Goal: Transaction & Acquisition: Book appointment/travel/reservation

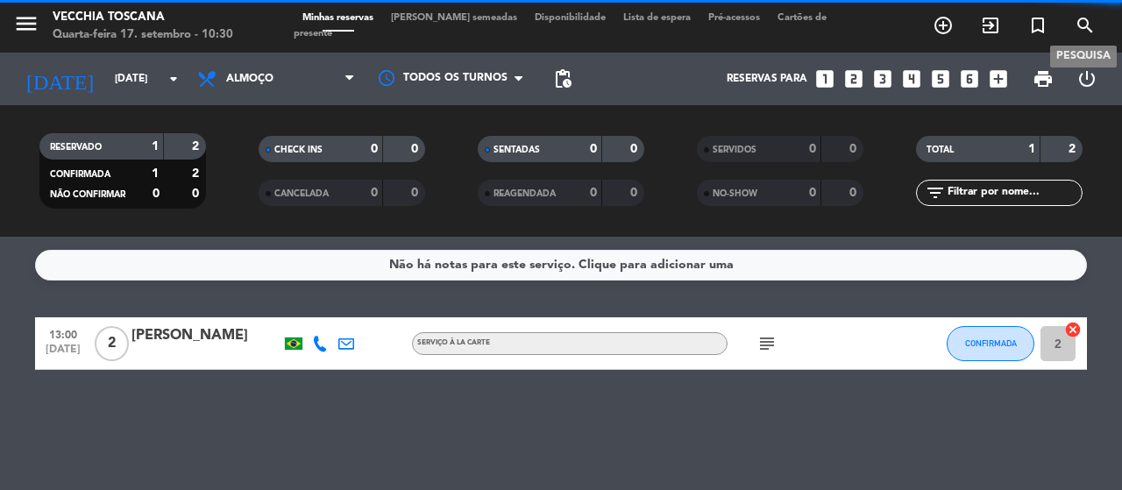
click at [1089, 24] on icon "search" at bounding box center [1084, 25] width 21 height 21
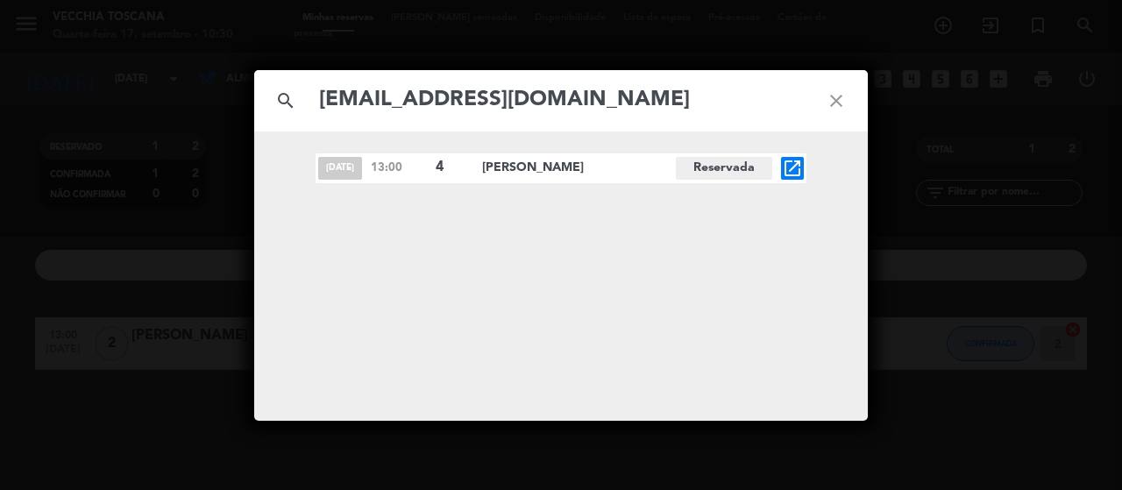
type input "[EMAIL_ADDRESS][DOMAIN_NAME]"
click at [792, 164] on icon "open_in_new" at bounding box center [792, 168] width 21 height 21
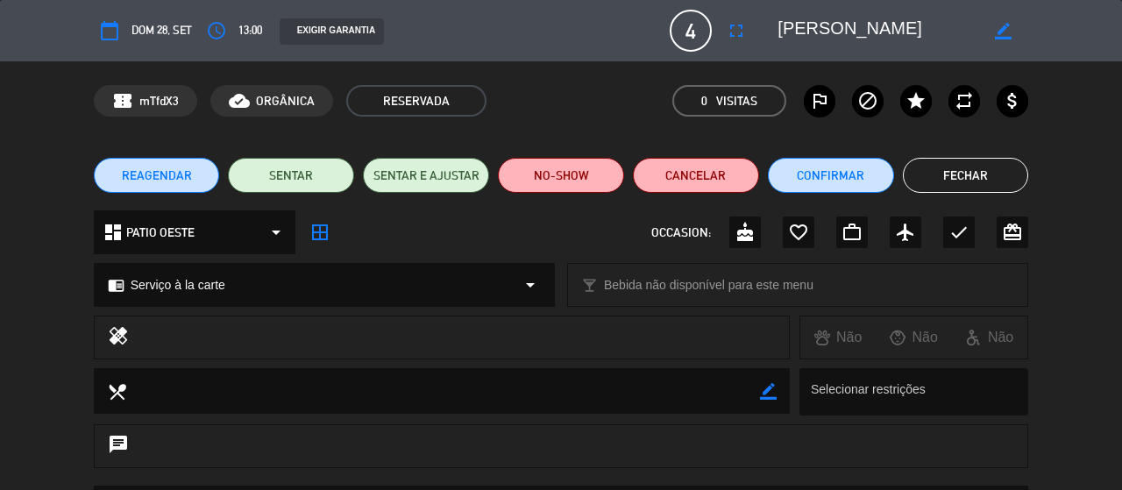
scroll to position [261, 0]
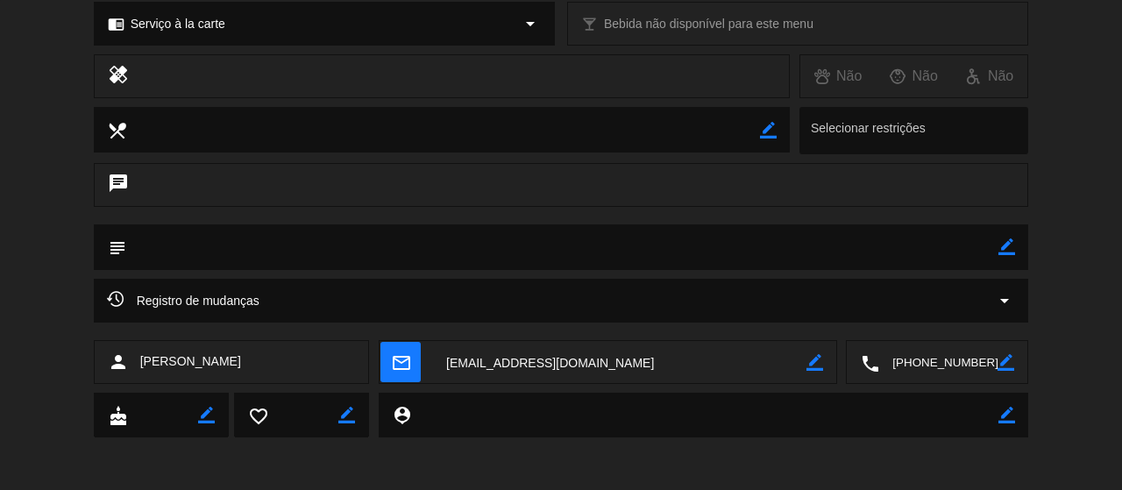
click at [1003, 248] on icon "border_color" at bounding box center [1006, 246] width 17 height 17
click at [879, 253] on textarea at bounding box center [562, 246] width 873 height 45
paste textarea "[PERSON_NAME]"
type textarea "420 - PIX - Comprovante; [PERSON_NAME] - 16/09"
click at [1006, 249] on icon at bounding box center [1006, 246] width 17 height 17
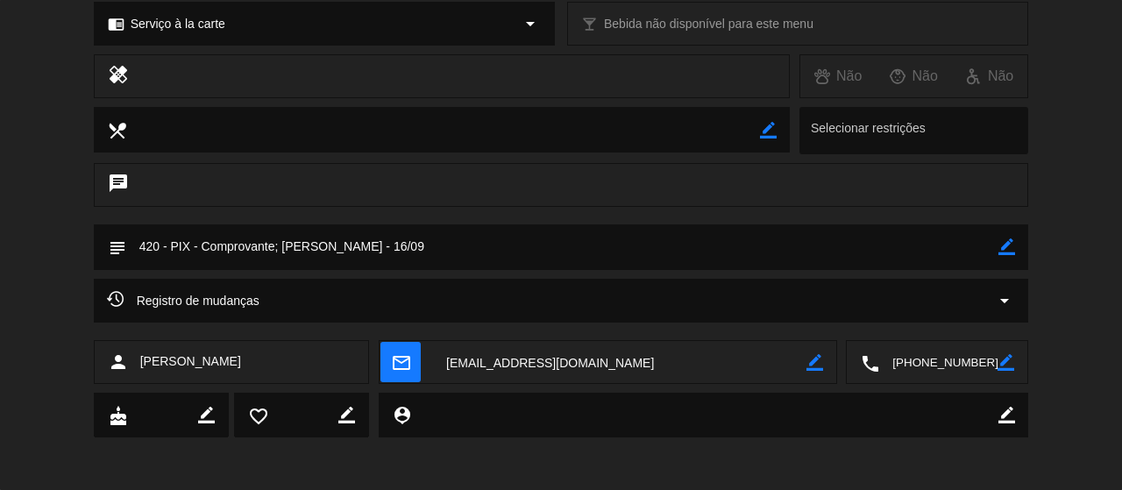
scroll to position [0, 0]
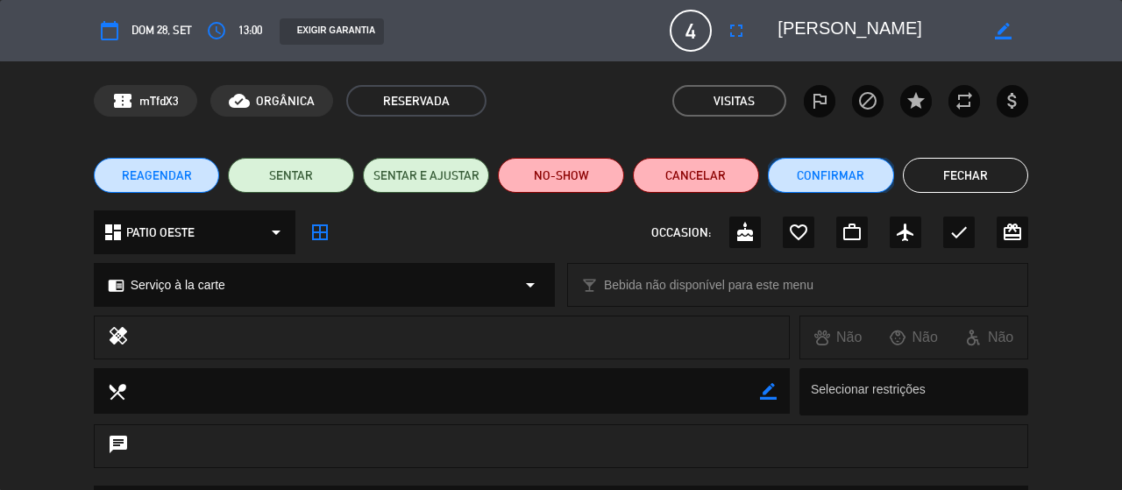
click at [817, 164] on button "Confirmar" at bounding box center [831, 175] width 126 height 35
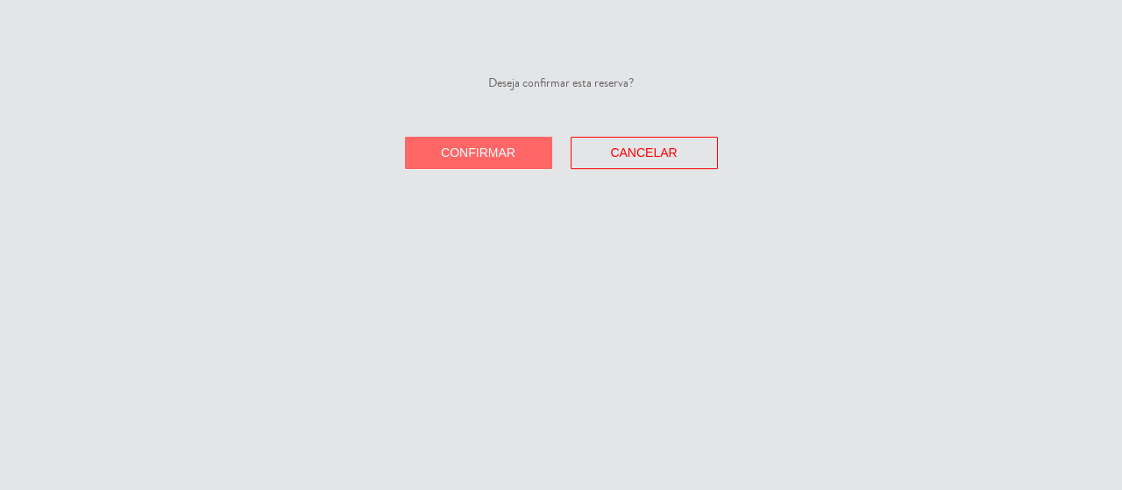
click at [463, 152] on span "Confirmar" at bounding box center [478, 152] width 74 height 14
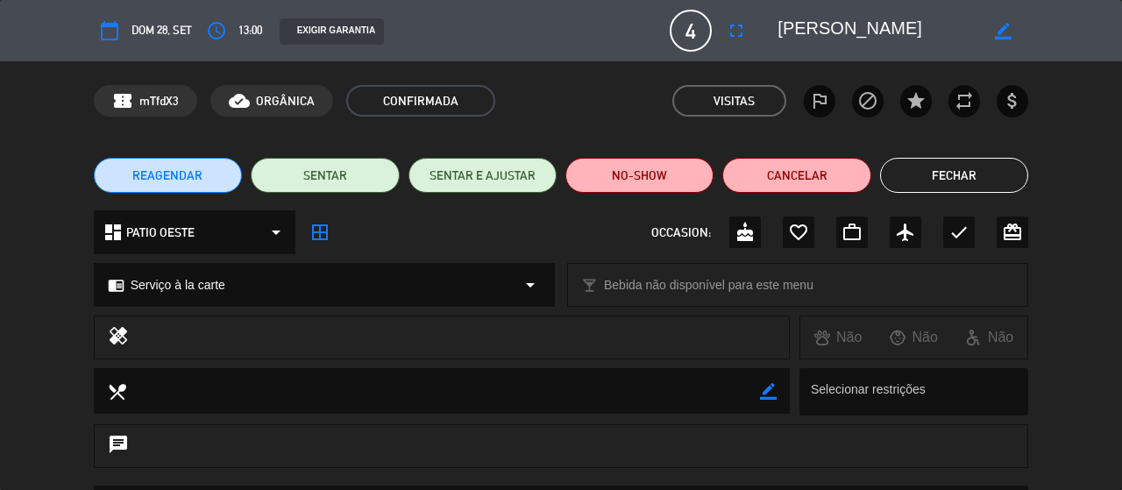
scroll to position [261, 0]
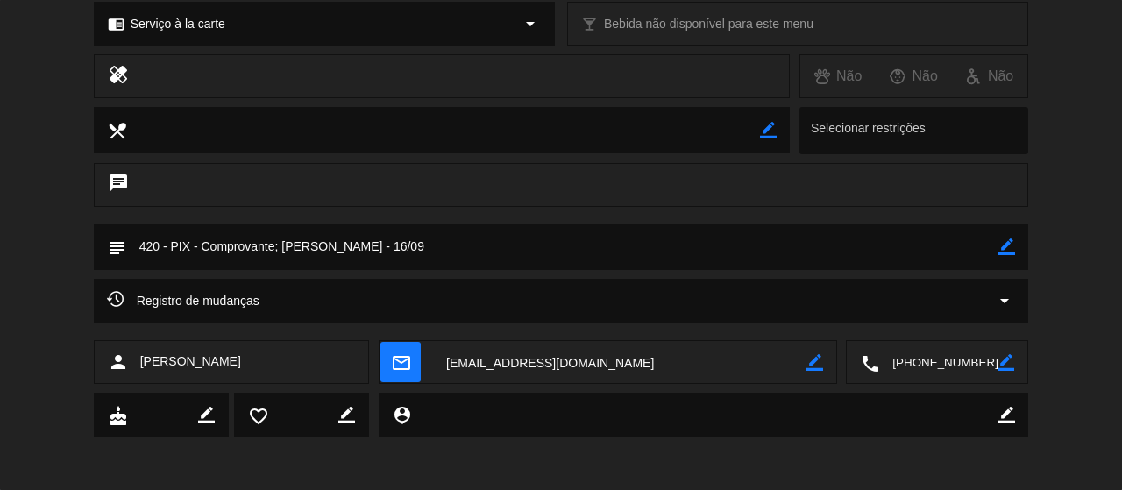
click at [535, 359] on textarea at bounding box center [619, 363] width 373 height 44
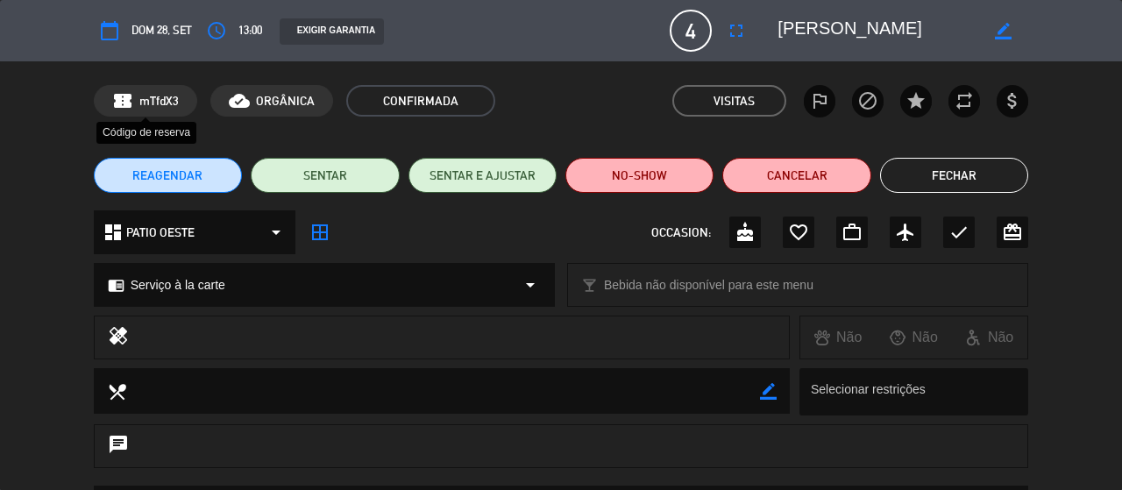
click at [165, 92] on span "mTfdX3" at bounding box center [158, 101] width 39 height 20
copy span "mTfdX3"
click at [321, 239] on icon "border_all" at bounding box center [319, 232] width 21 height 21
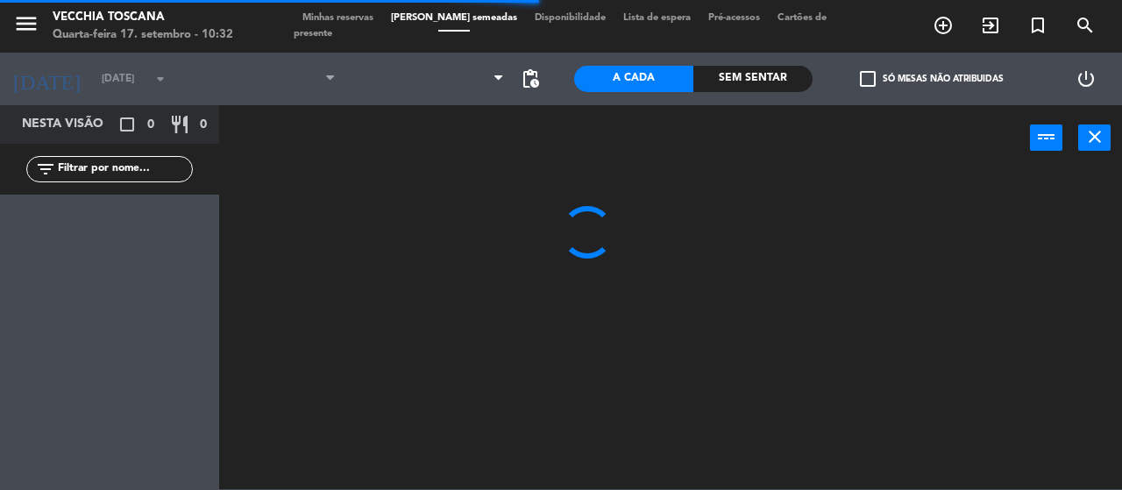
type input "[DATE]"
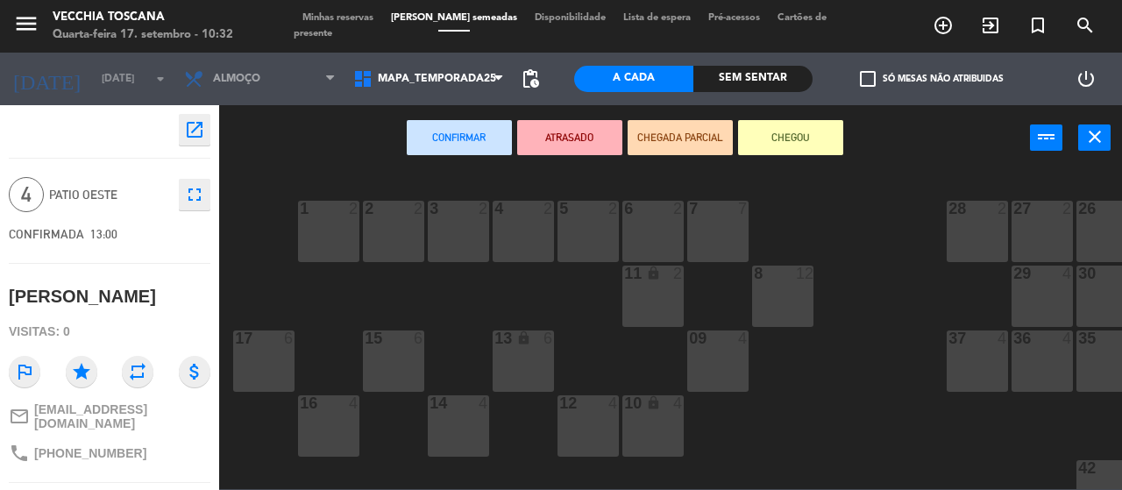
click at [354, 428] on div "16 4" at bounding box center [328, 425] width 61 height 61
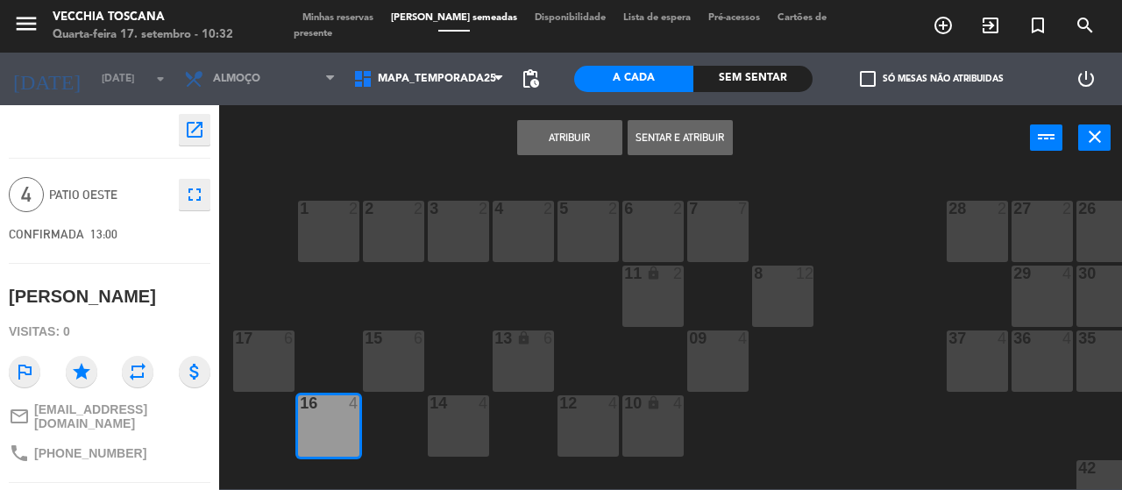
click at [544, 147] on button "Atribuir" at bounding box center [569, 137] width 105 height 35
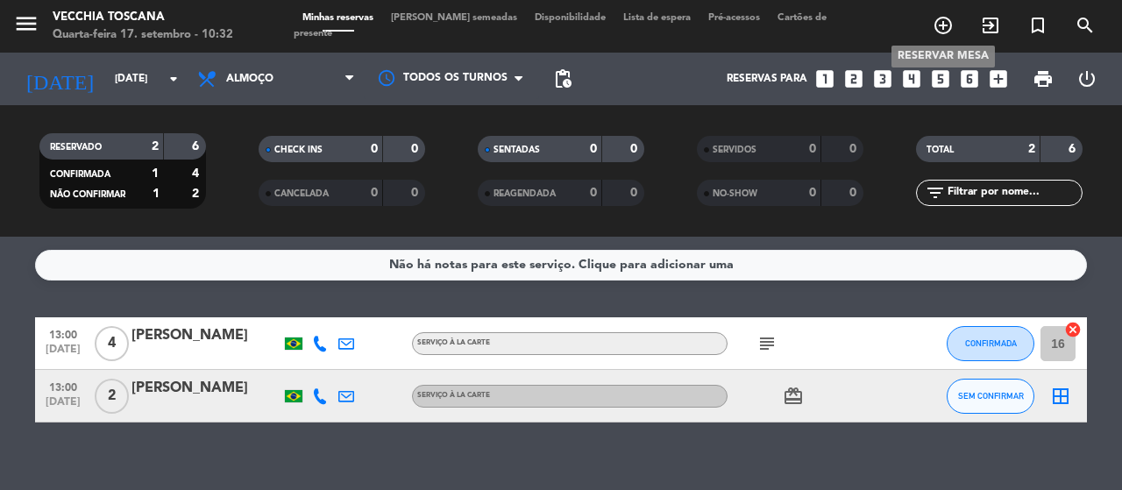
click at [924, 27] on span "add_circle_outline" at bounding box center [942, 26] width 47 height 30
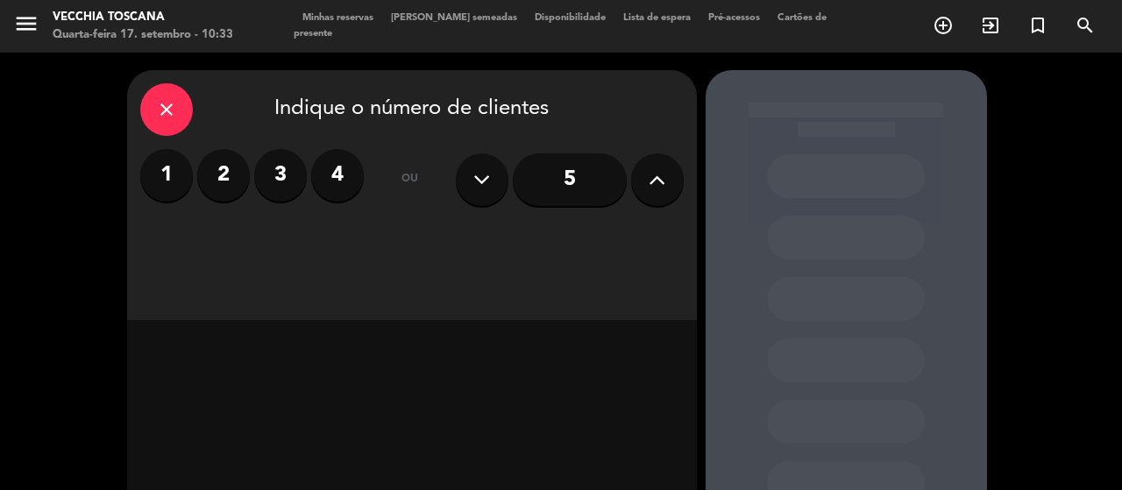
click at [236, 160] on label "2" at bounding box center [223, 175] width 53 height 53
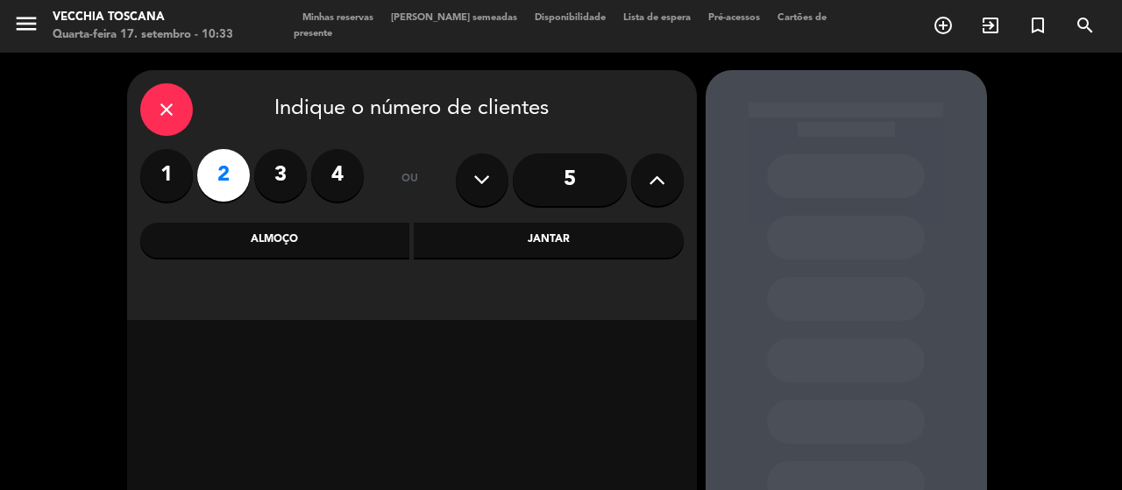
click at [303, 238] on div "Almoço" at bounding box center [275, 240] width 270 height 35
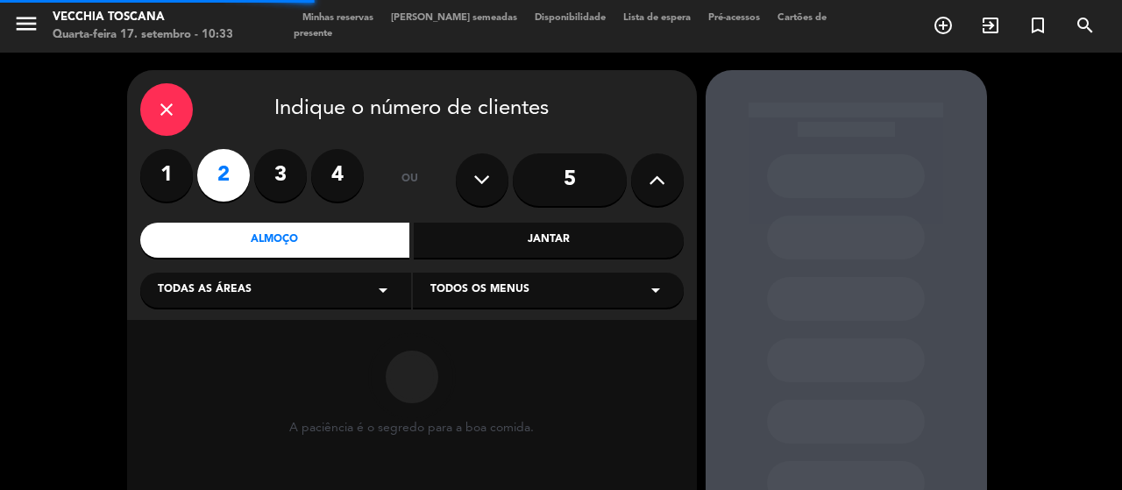
click at [478, 290] on span "Todos os menus" at bounding box center [479, 290] width 99 height 18
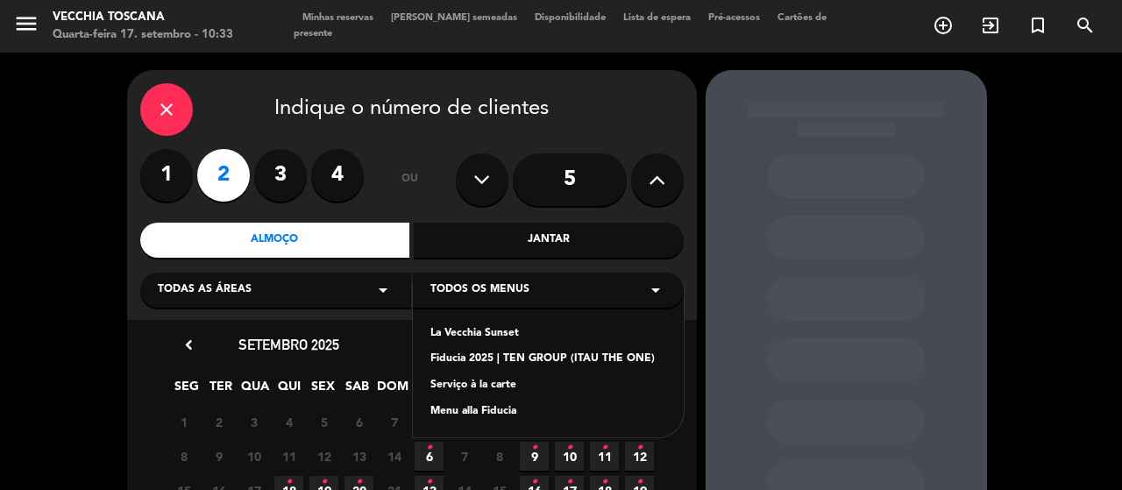
click at [547, 360] on div "Fiducia 2025 | TEN GROUP (ITAU THE ONE)" at bounding box center [548, 360] width 236 height 18
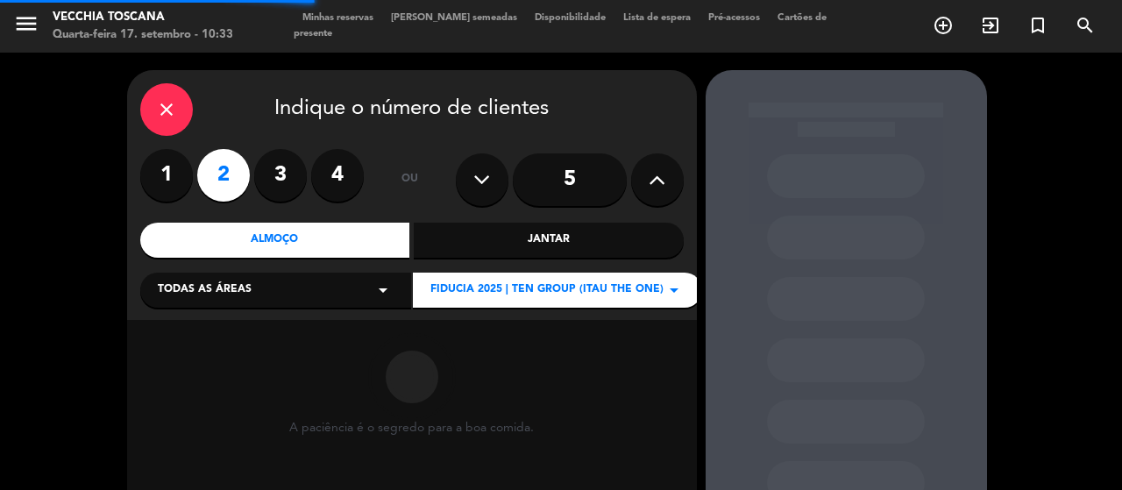
click at [334, 292] on div "Todas as áreas arrow_drop_down" at bounding box center [275, 290] width 271 height 35
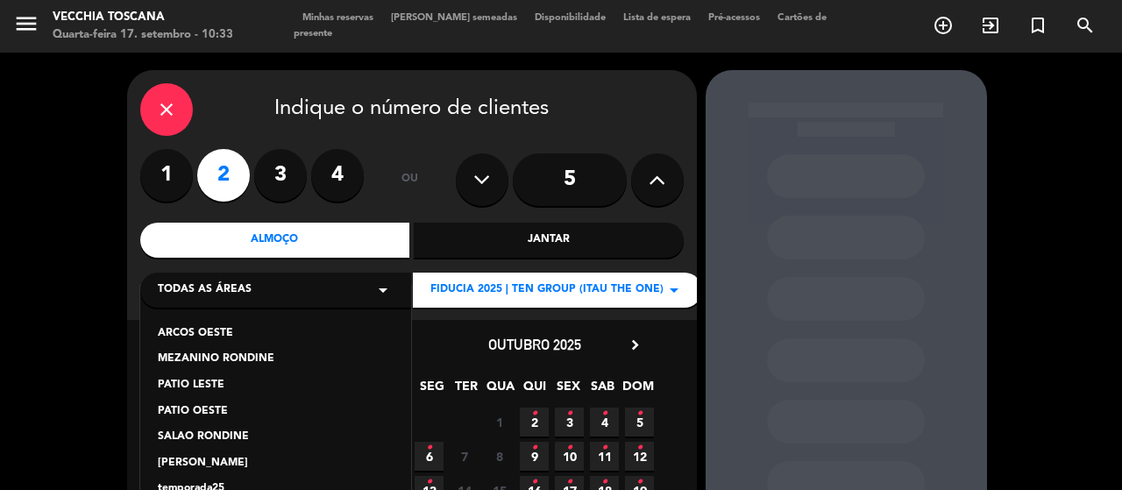
click at [207, 407] on div "PATIO OESTE" at bounding box center [276, 412] width 236 height 18
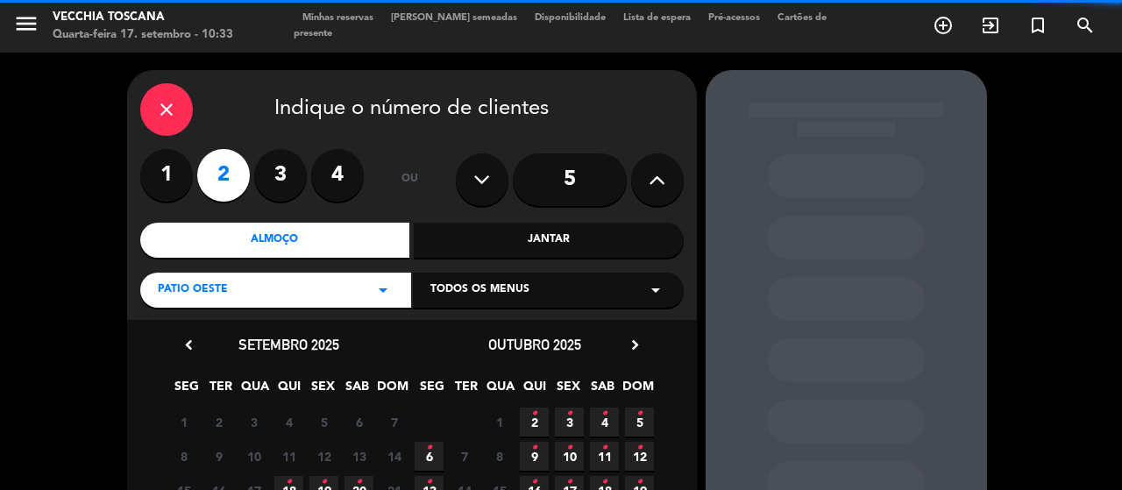
click at [450, 301] on div "Todos os menus arrow_drop_down" at bounding box center [548, 290] width 271 height 35
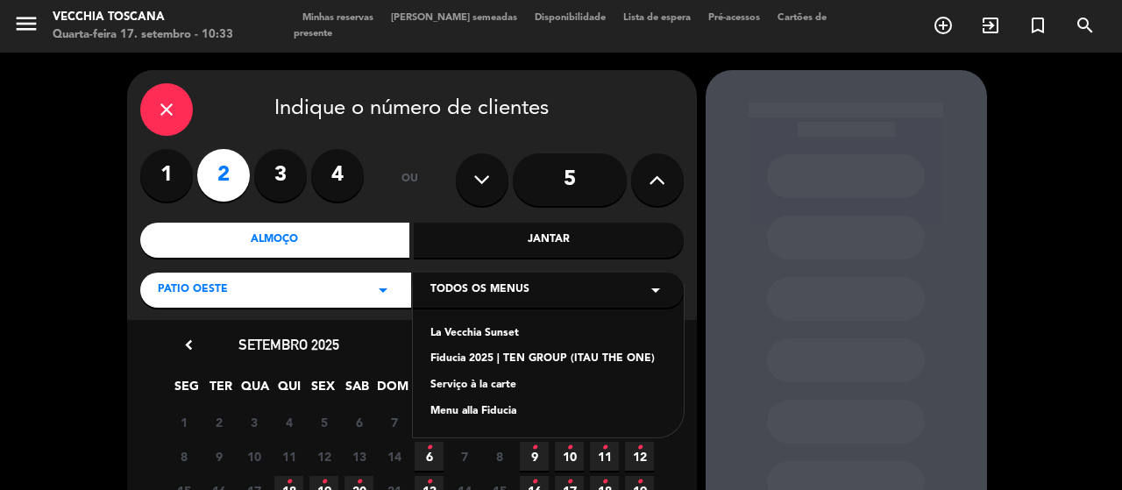
click at [527, 358] on div "Fiducia 2025 | TEN GROUP (ITAU THE ONE)" at bounding box center [548, 360] width 236 height 18
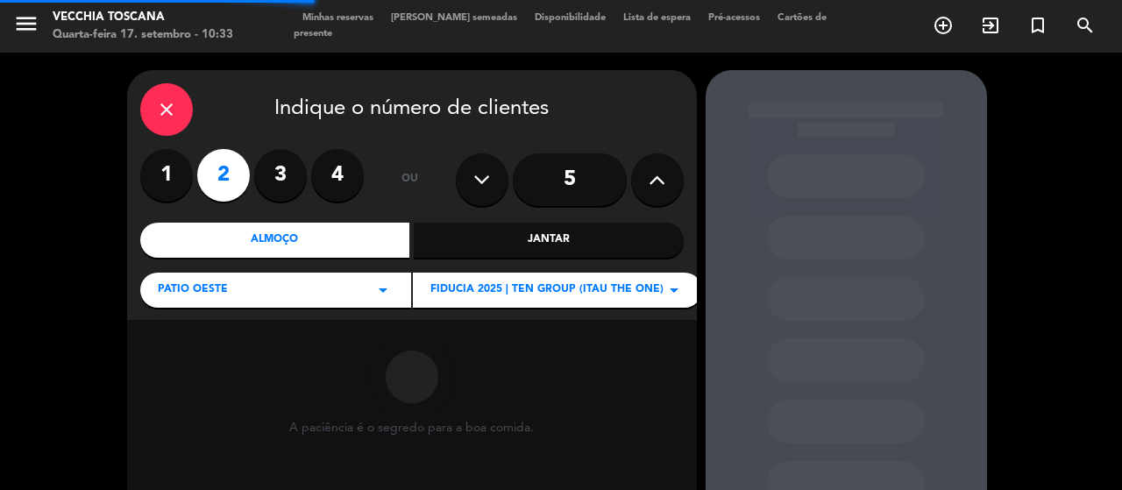
scroll to position [88, 0]
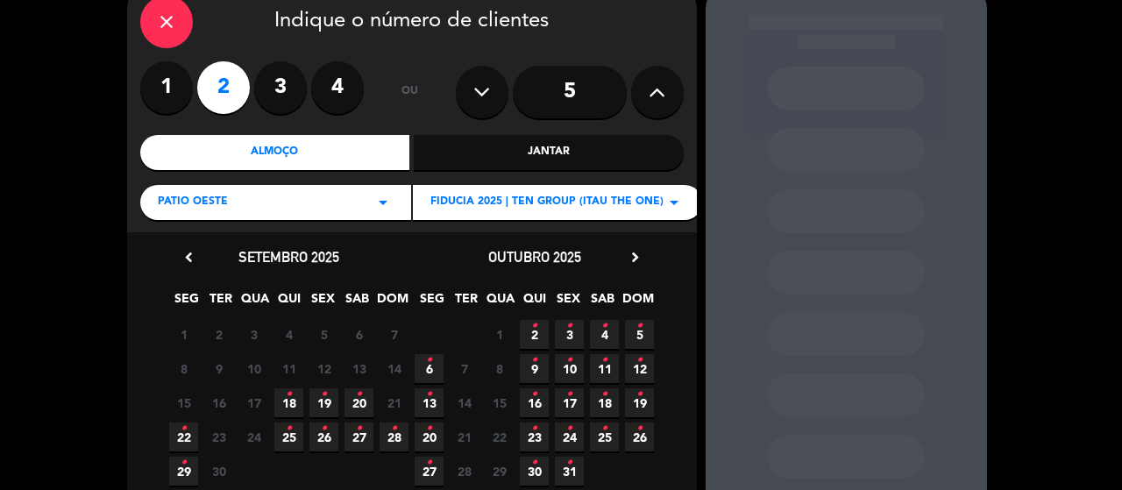
click at [292, 438] on span "25 •" at bounding box center [288, 436] width 29 height 29
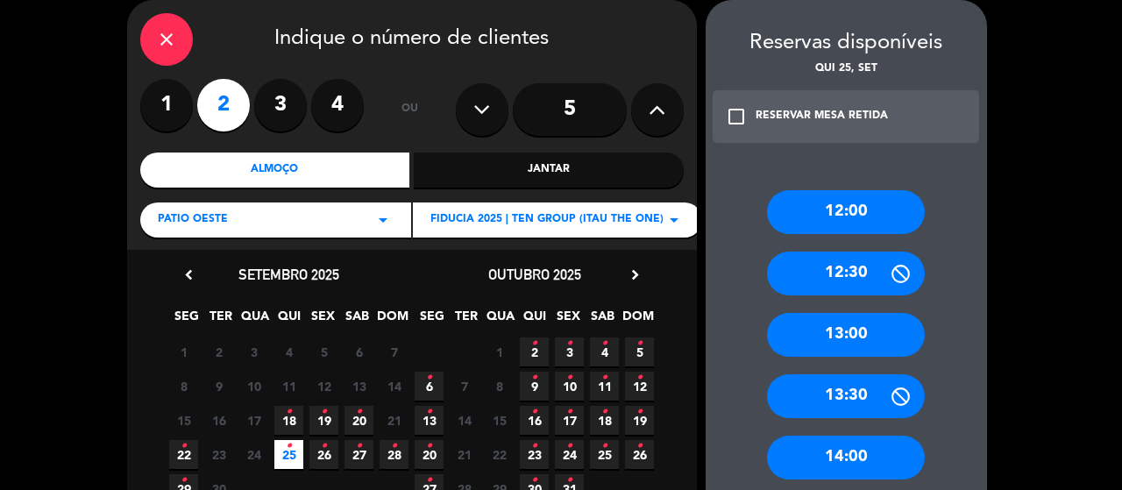
scroll to position [158, 0]
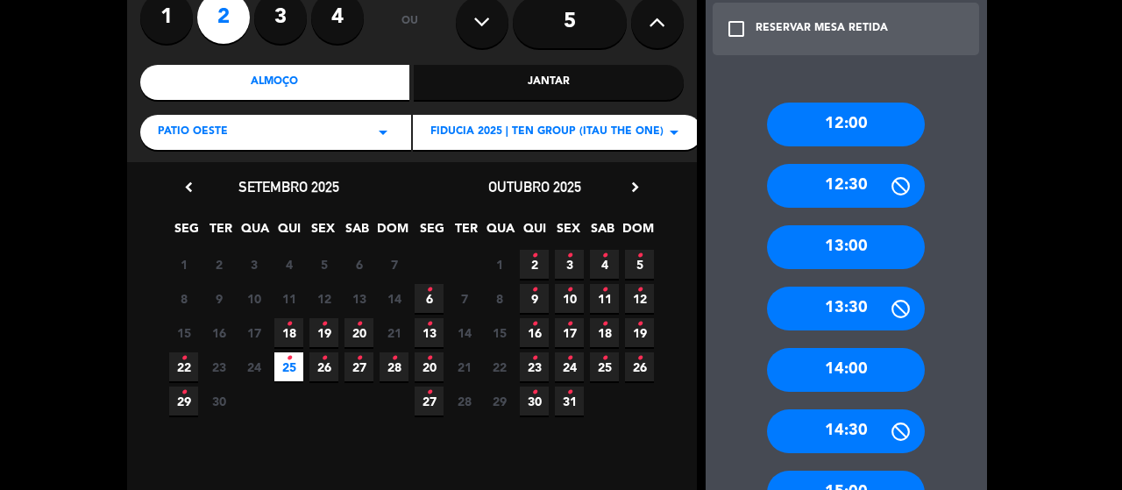
click at [868, 245] on div "13:00" at bounding box center [846, 247] width 158 height 44
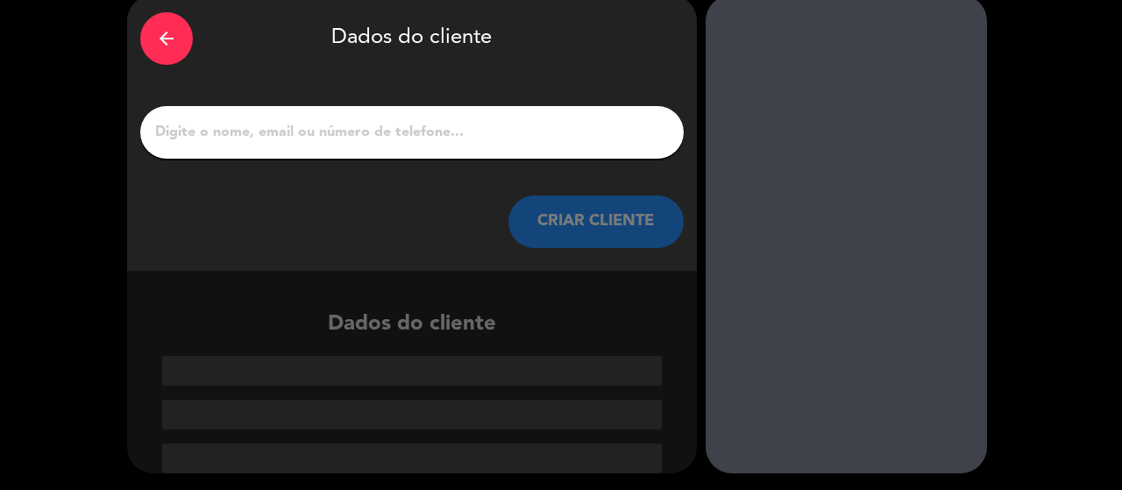
click at [633, 218] on button "CRIAR CLIENTE" at bounding box center [595, 221] width 175 height 53
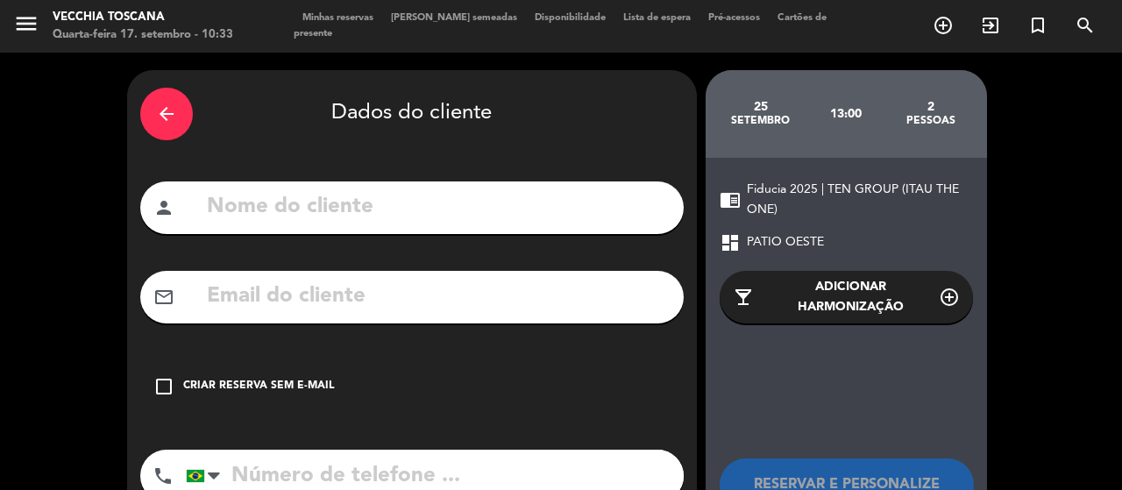
click at [394, 193] on input "text" at bounding box center [437, 207] width 465 height 36
click at [349, 308] on input "text" at bounding box center [437, 297] width 465 height 36
paste input "mTfdX3"
type input "mTfdX3"
click at [350, 201] on input "text" at bounding box center [437, 207] width 465 height 36
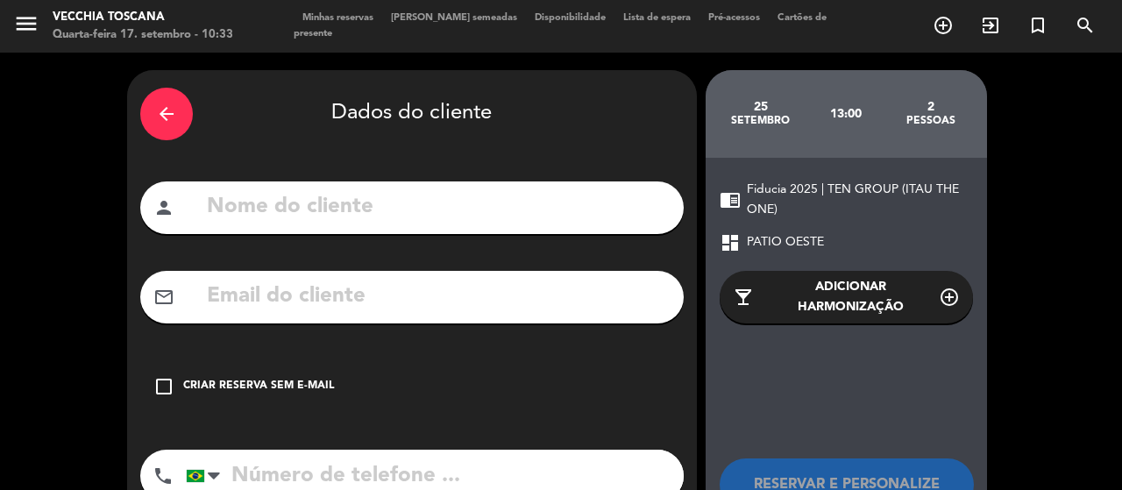
paste input "[PERSON_NAME]"
type input "[PERSON_NAME]"
click at [377, 297] on input "text" at bounding box center [437, 297] width 465 height 36
paste input "[EMAIL_ADDRESS][DOMAIN_NAME]"
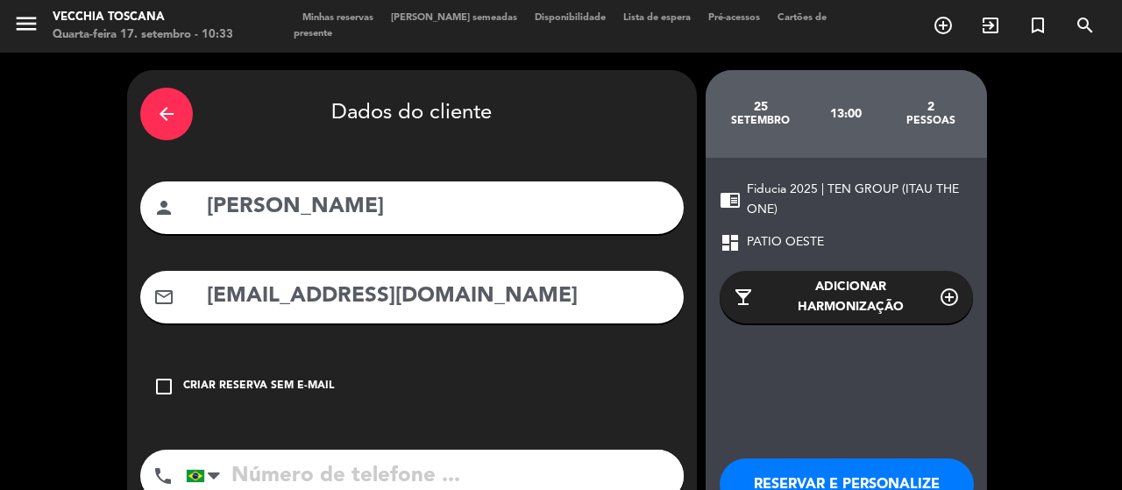
scroll to position [88, 0]
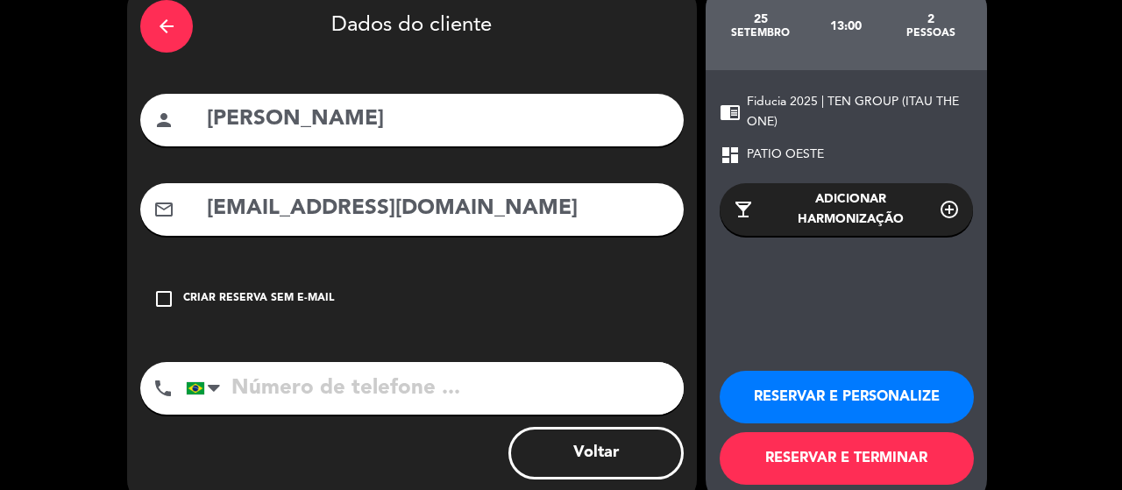
type input "[EMAIL_ADDRESS][DOMAIN_NAME]"
click at [483, 384] on input "tel" at bounding box center [435, 388] width 498 height 53
paste input "5511992040311"
type input "5511992040311"
click at [855, 395] on button "RESERVAR E PERSONALIZE" at bounding box center [846, 397] width 254 height 53
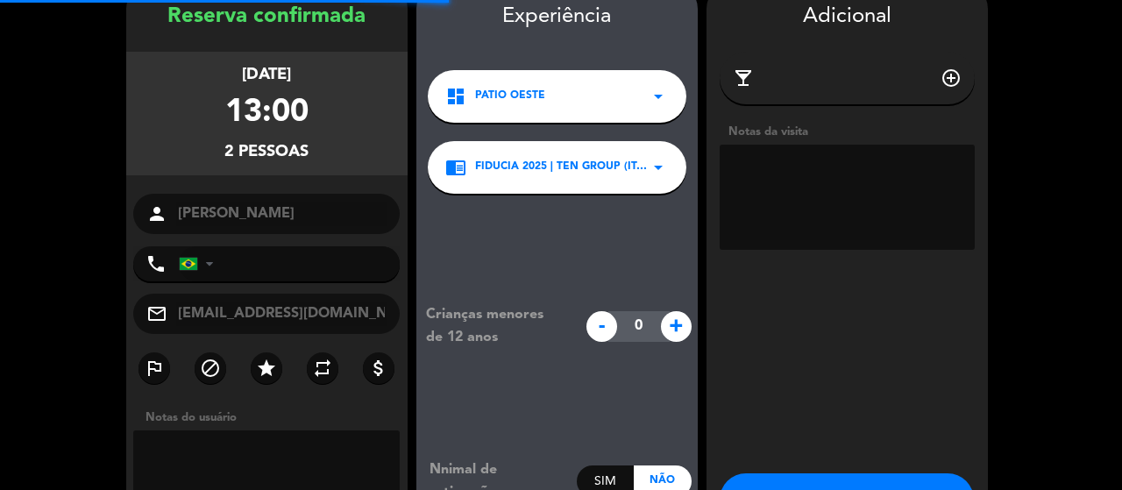
type input "[PHONE_NUMBER]"
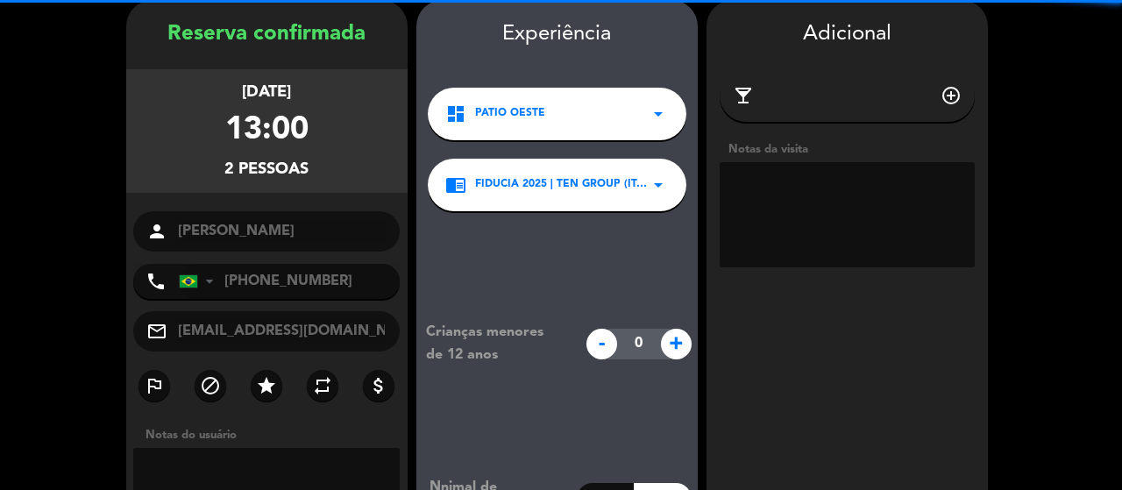
click at [838, 215] on textarea at bounding box center [846, 214] width 255 height 105
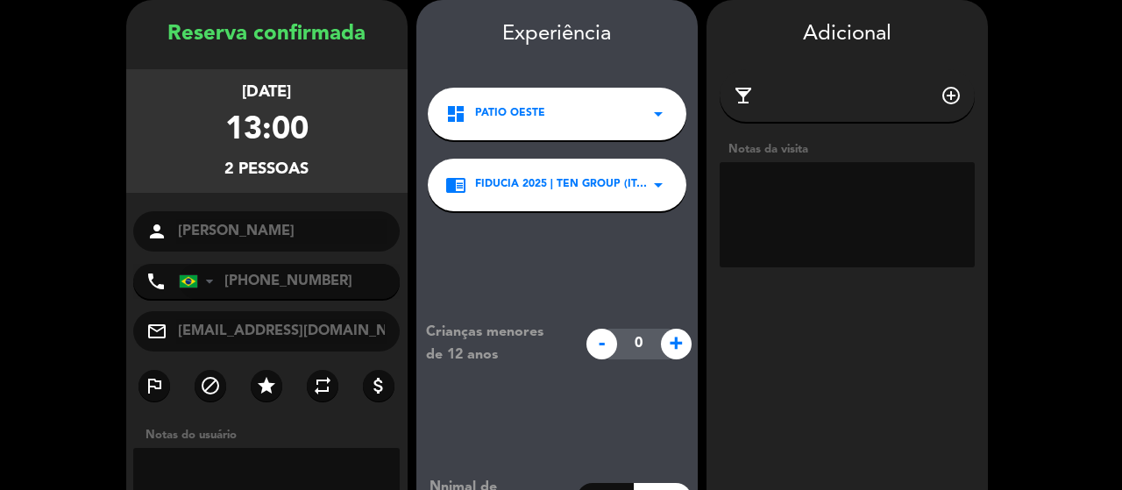
paste textarea "R$570. Dá direito a: menu completo (couvert, 1 entrada, 1 prato principal, 1 so…"
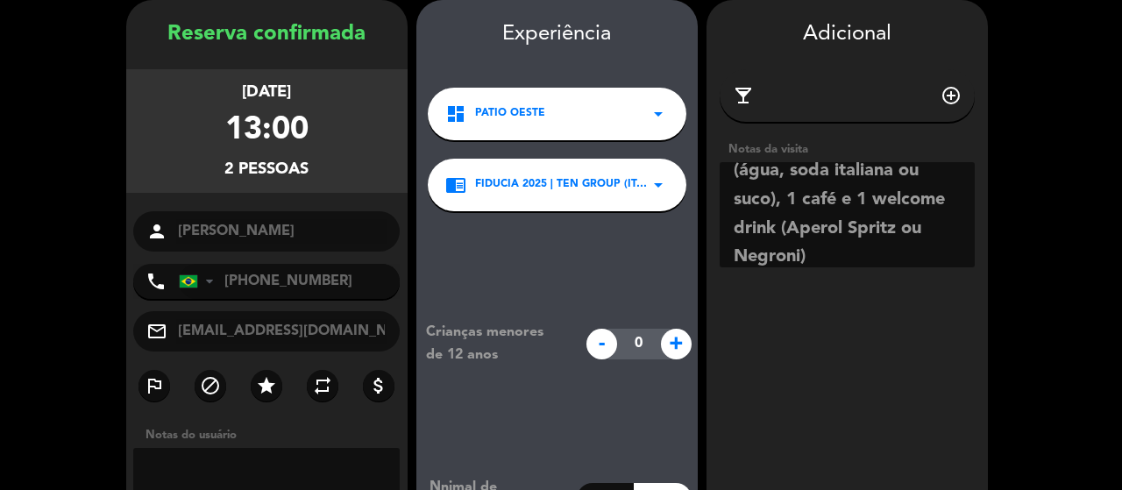
scroll to position [0, 0]
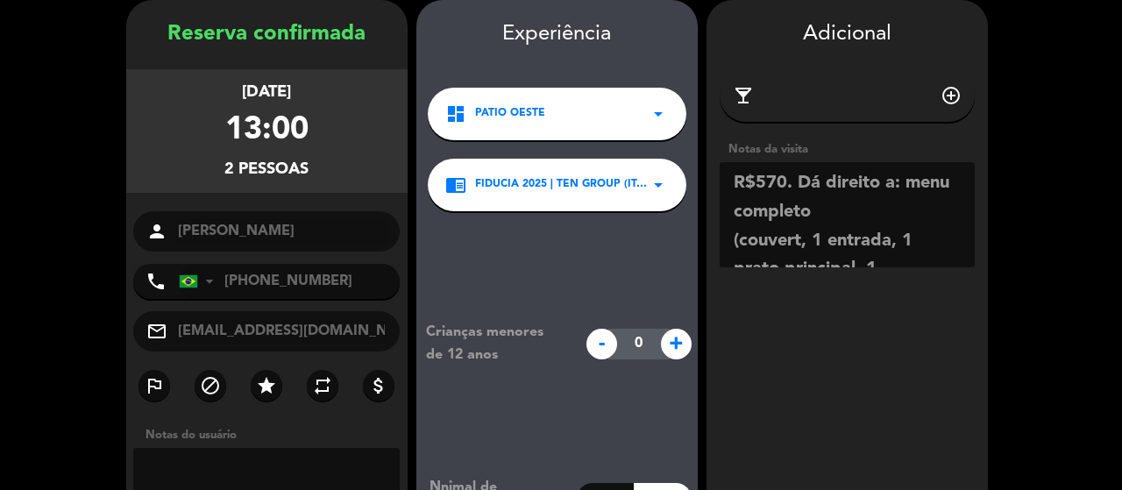
click at [827, 218] on textarea at bounding box center [846, 214] width 255 height 105
click at [796, 187] on textarea at bounding box center [846, 214] width 255 height 105
click at [791, 185] on textarea at bounding box center [846, 214] width 255 height 105
click at [820, 186] on textarea at bounding box center [846, 214] width 255 height 105
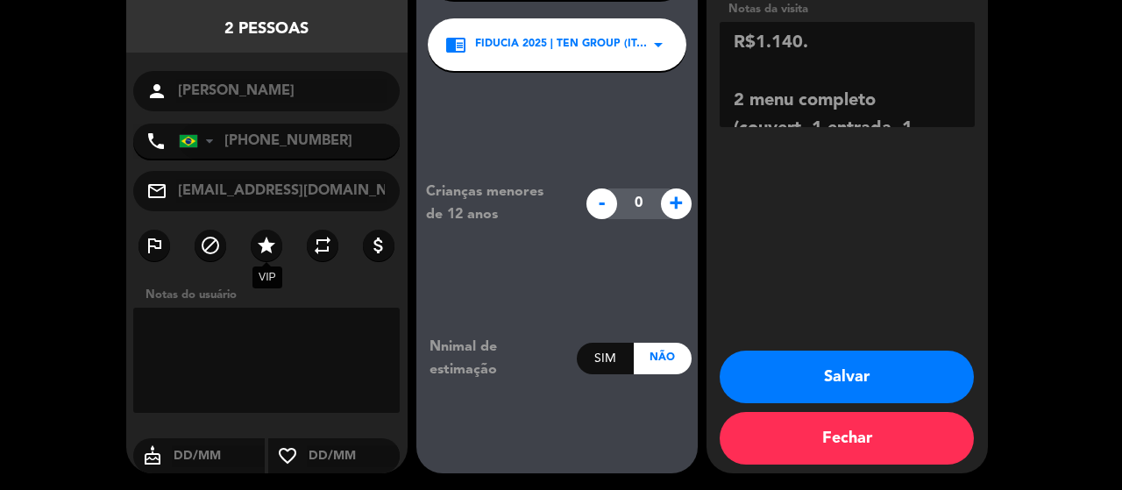
type textarea "R$1.140. 2 menu completo (couvert, 1 entrada, 1 prato principal, 1 sobremesa), …"
click at [266, 241] on icon "star" at bounding box center [266, 245] width 21 height 21
click at [896, 374] on button "Salvar" at bounding box center [846, 377] width 254 height 53
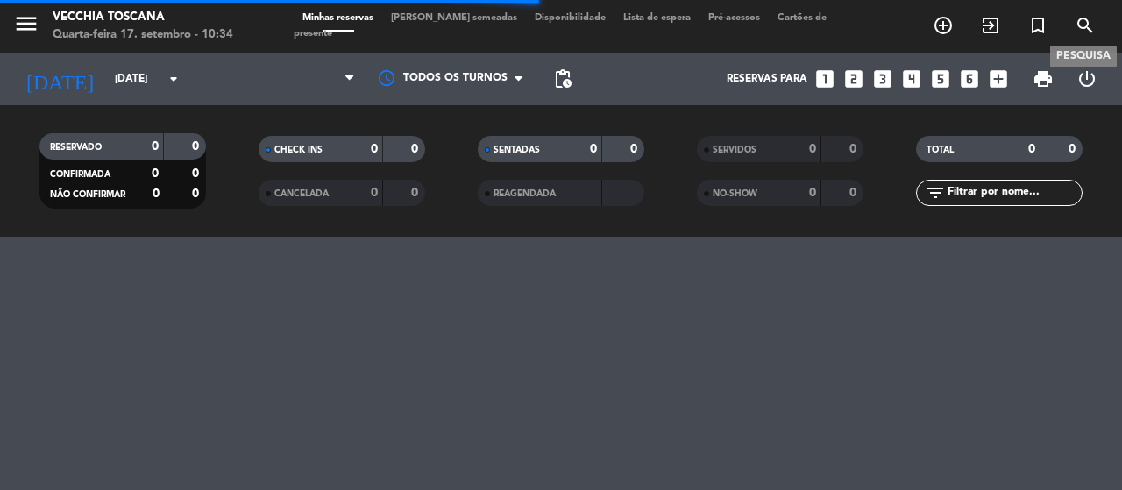
click at [1087, 35] on icon "search" at bounding box center [1084, 25] width 21 height 21
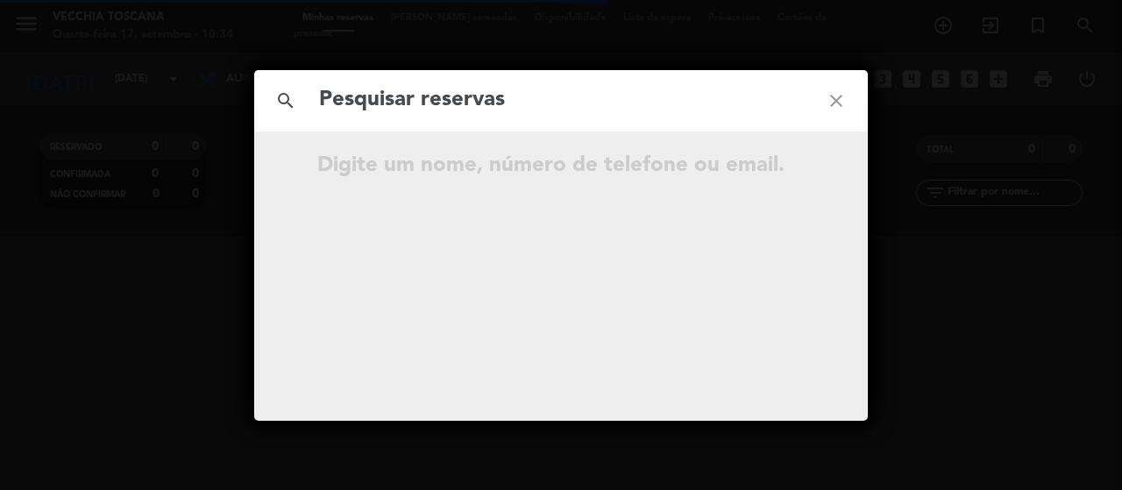
type input "R$570. Dá direito a: menu completo (couvert, 1 entrada, 1 prato principal, 1 so…"
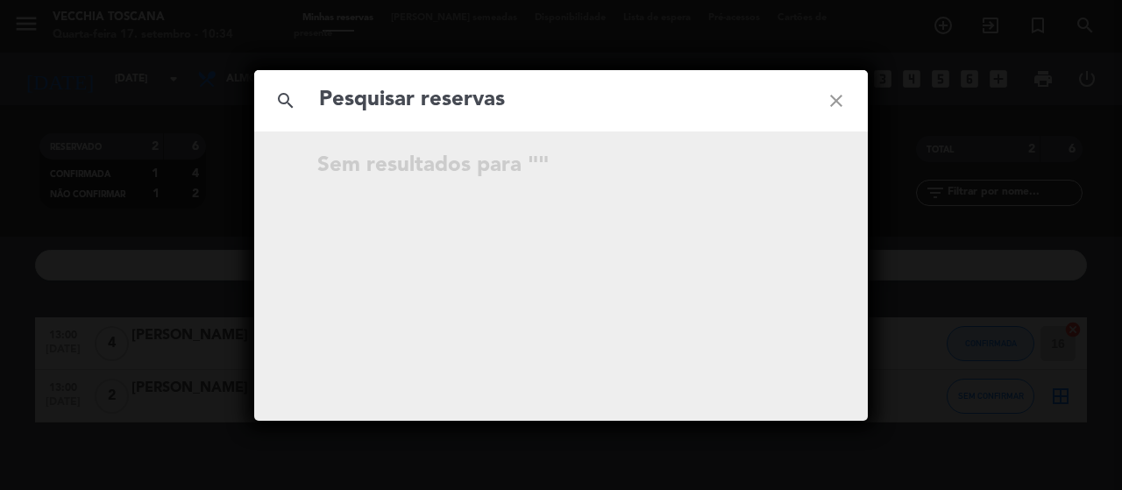
paste input "[EMAIL_ADDRESS][DOMAIN_NAME]"
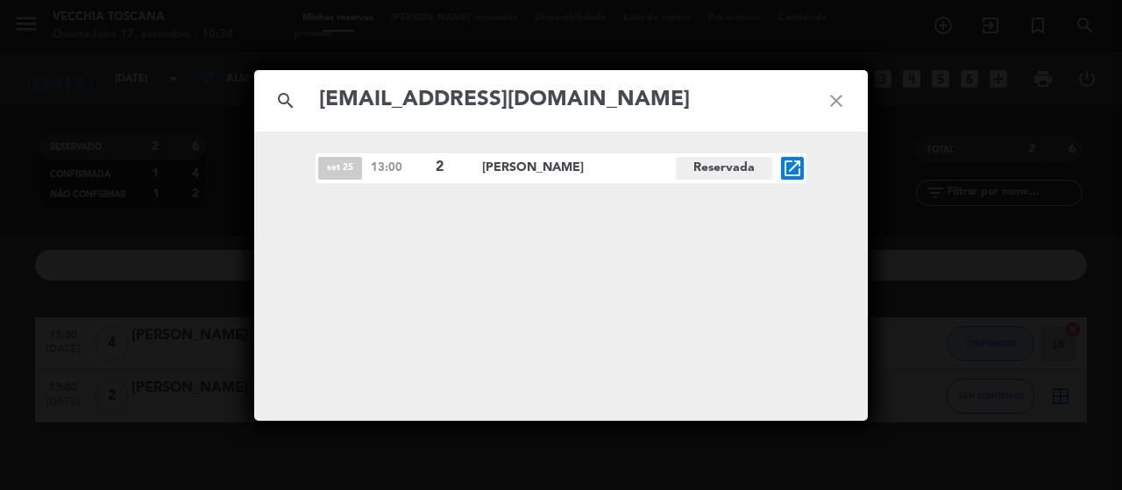
type input "[EMAIL_ADDRESS][DOMAIN_NAME]"
click at [792, 176] on icon "open_in_new" at bounding box center [792, 168] width 21 height 21
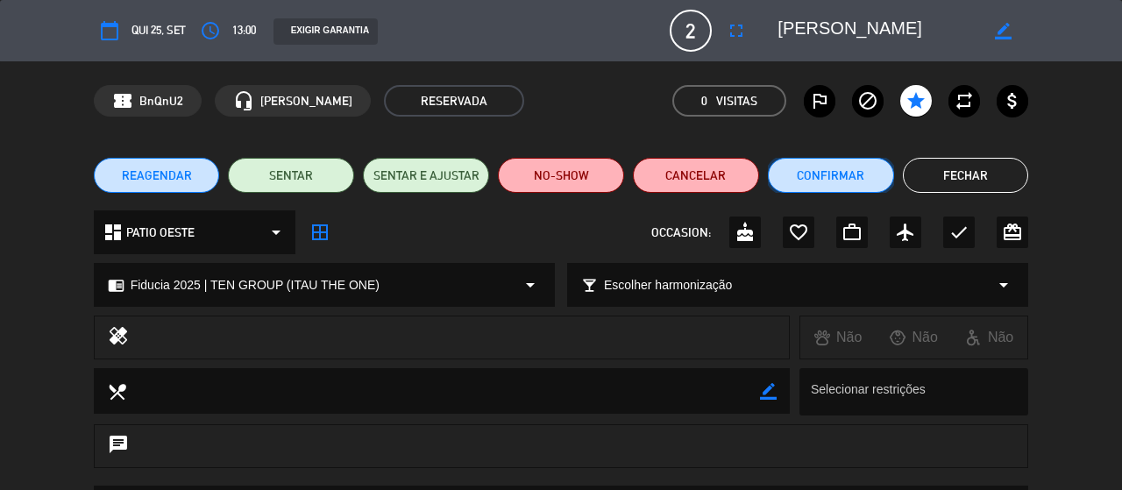
click at [842, 171] on button "Confirmar" at bounding box center [831, 175] width 126 height 35
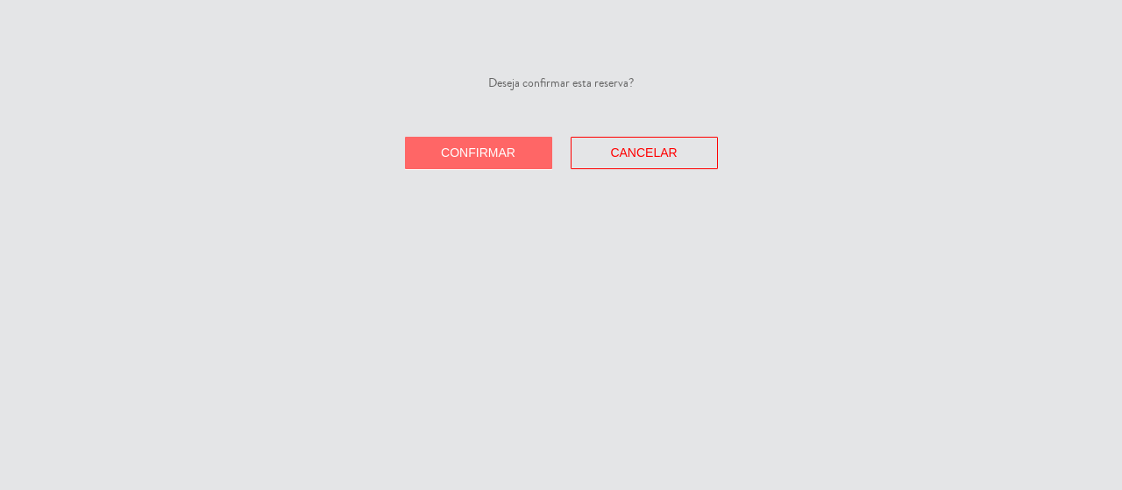
click at [470, 164] on button "Confirmar" at bounding box center [478, 153] width 147 height 32
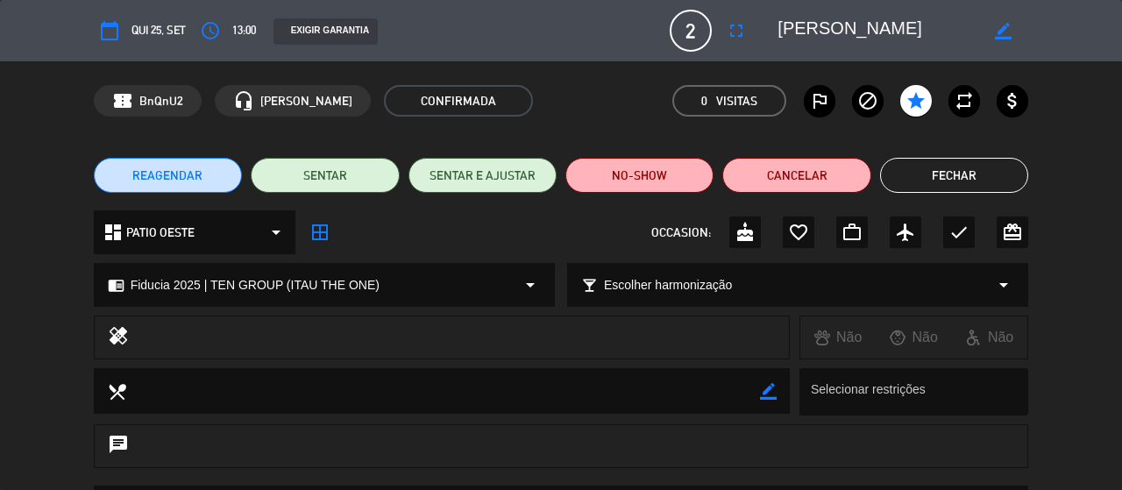
drag, startPoint x: 777, startPoint y: 27, endPoint x: 895, endPoint y: 29, distance: 117.4
click at [895, 29] on textarea at bounding box center [877, 31] width 201 height 32
click at [319, 230] on icon "border_all" at bounding box center [319, 232] width 21 height 21
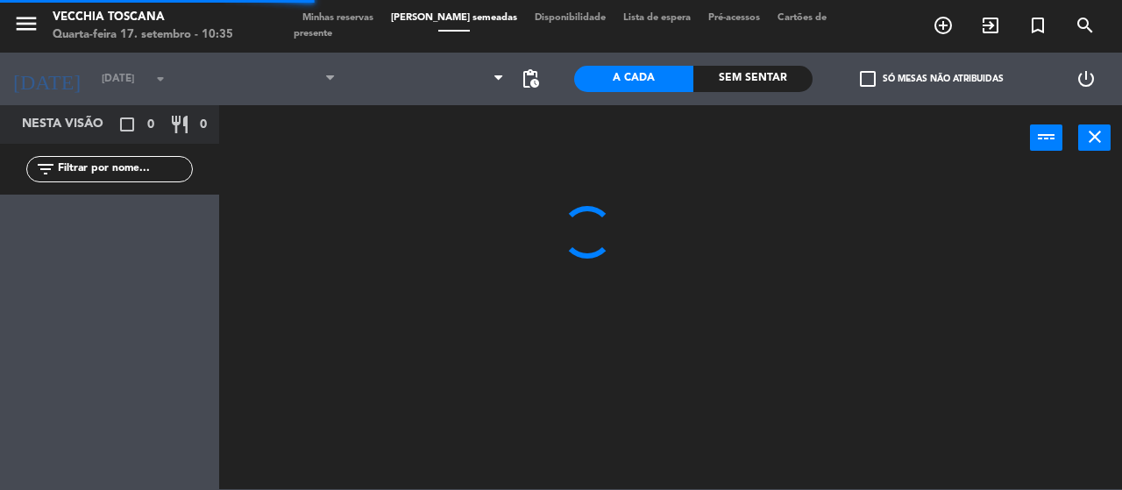
type input "Qui 25 set"
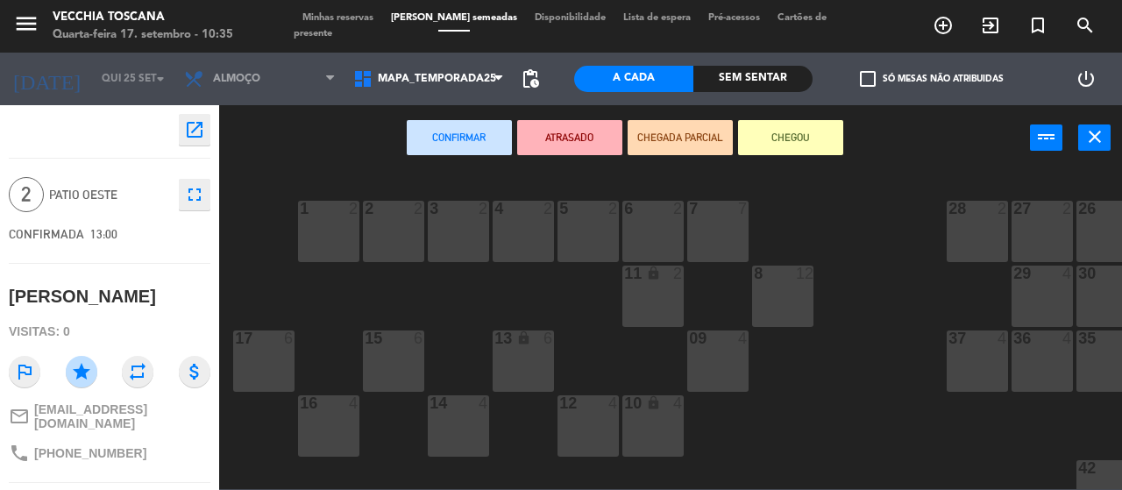
click at [445, 229] on div "3 2" at bounding box center [458, 231] width 61 height 61
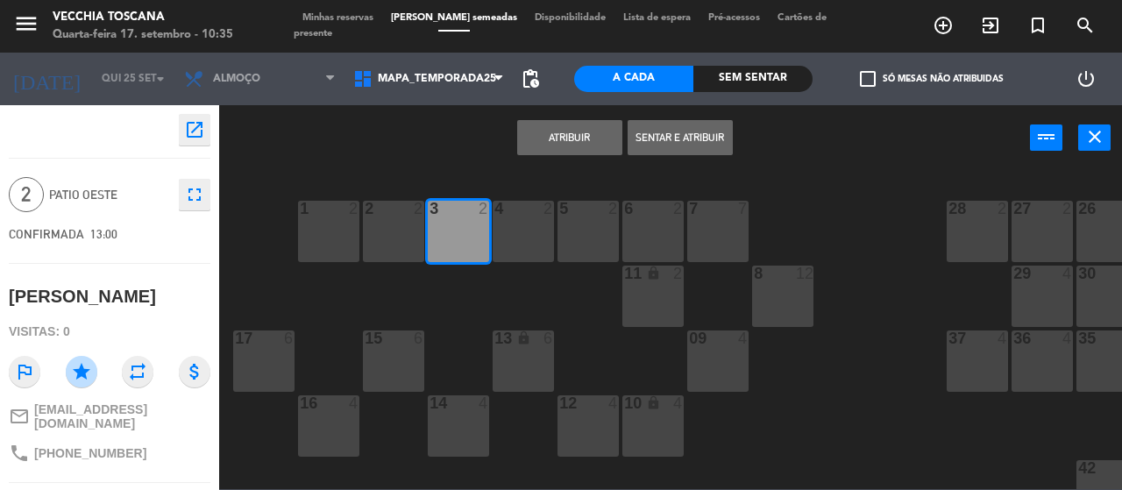
click at [563, 141] on button "Atribuir" at bounding box center [569, 137] width 105 height 35
